Goal: Task Accomplishment & Management: Manage account settings

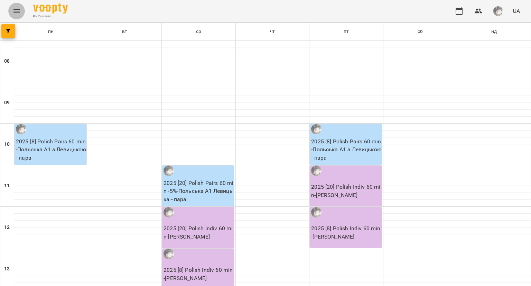
click at [18, 11] on icon "Menu" at bounding box center [16, 11] width 8 height 8
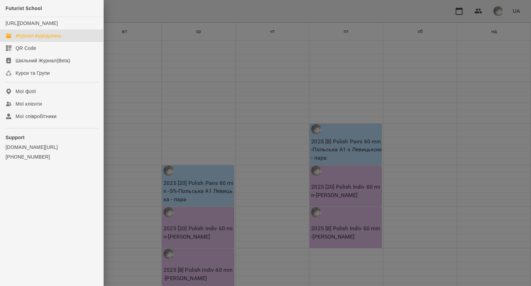
click at [24, 39] on div "Журнал відвідувань" at bounding box center [39, 35] width 46 height 7
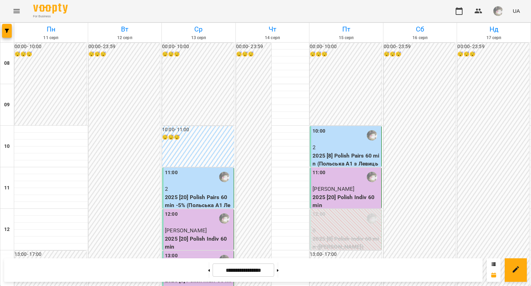
scroll to position [57, 0]
click at [279, 271] on button at bounding box center [278, 269] width 2 height 15
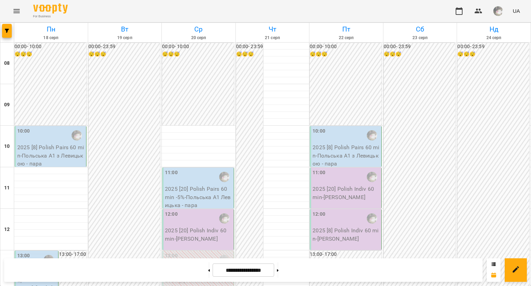
scroll to position [0, 0]
click at [279, 271] on button at bounding box center [278, 269] width 2 height 15
click at [208, 269] on icon at bounding box center [209, 270] width 2 height 3
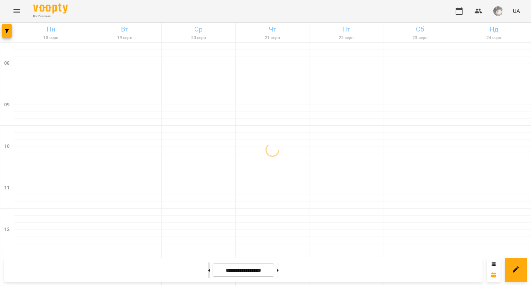
click at [208, 269] on icon at bounding box center [209, 270] width 2 height 3
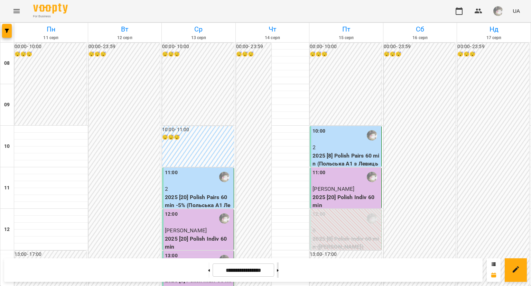
click at [279, 268] on button at bounding box center [278, 269] width 2 height 15
type input "**********"
